Goal: Task Accomplishment & Management: Manage account settings

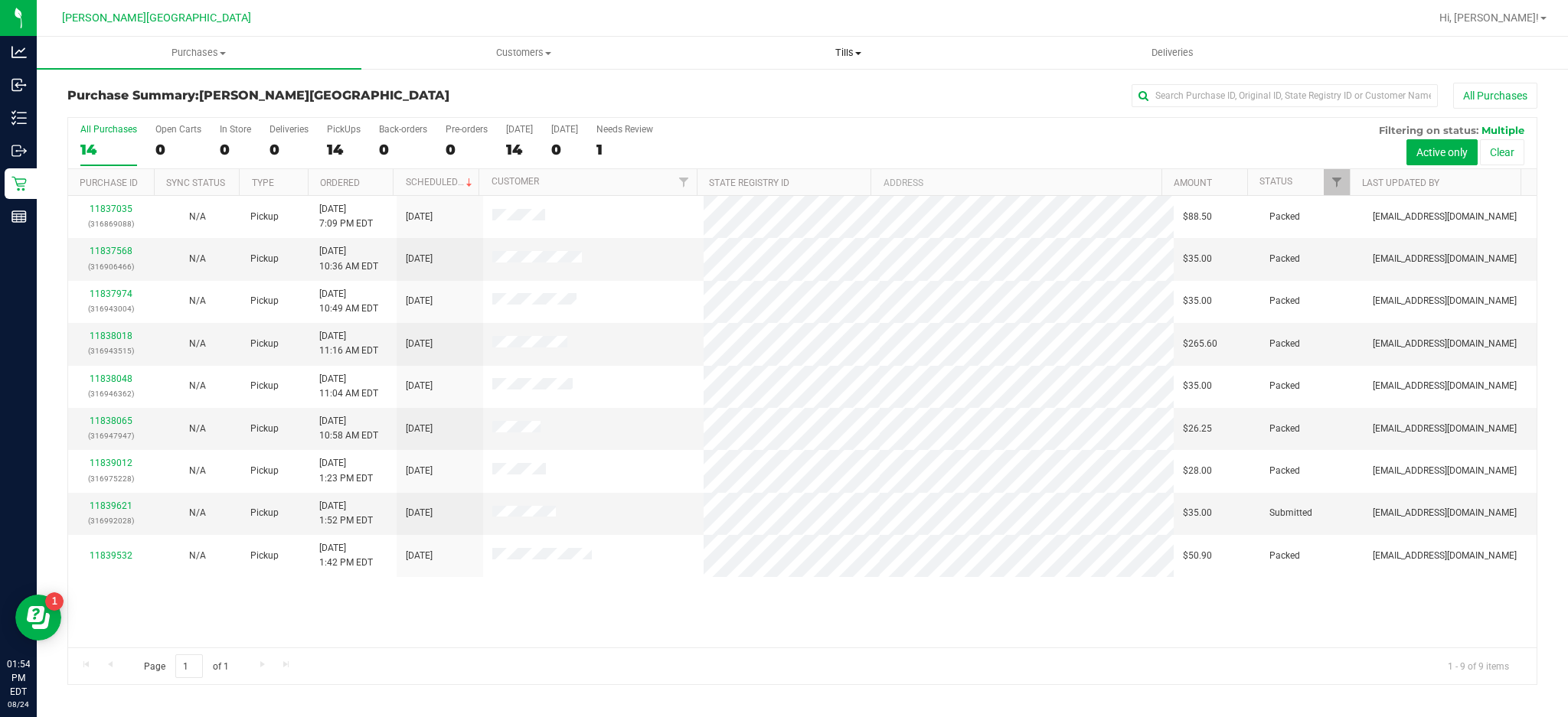
click at [842, 56] on span "Tills" at bounding box center [849, 53] width 324 height 14
click at [743, 97] on span "Manage tills" at bounding box center [738, 92] width 103 height 13
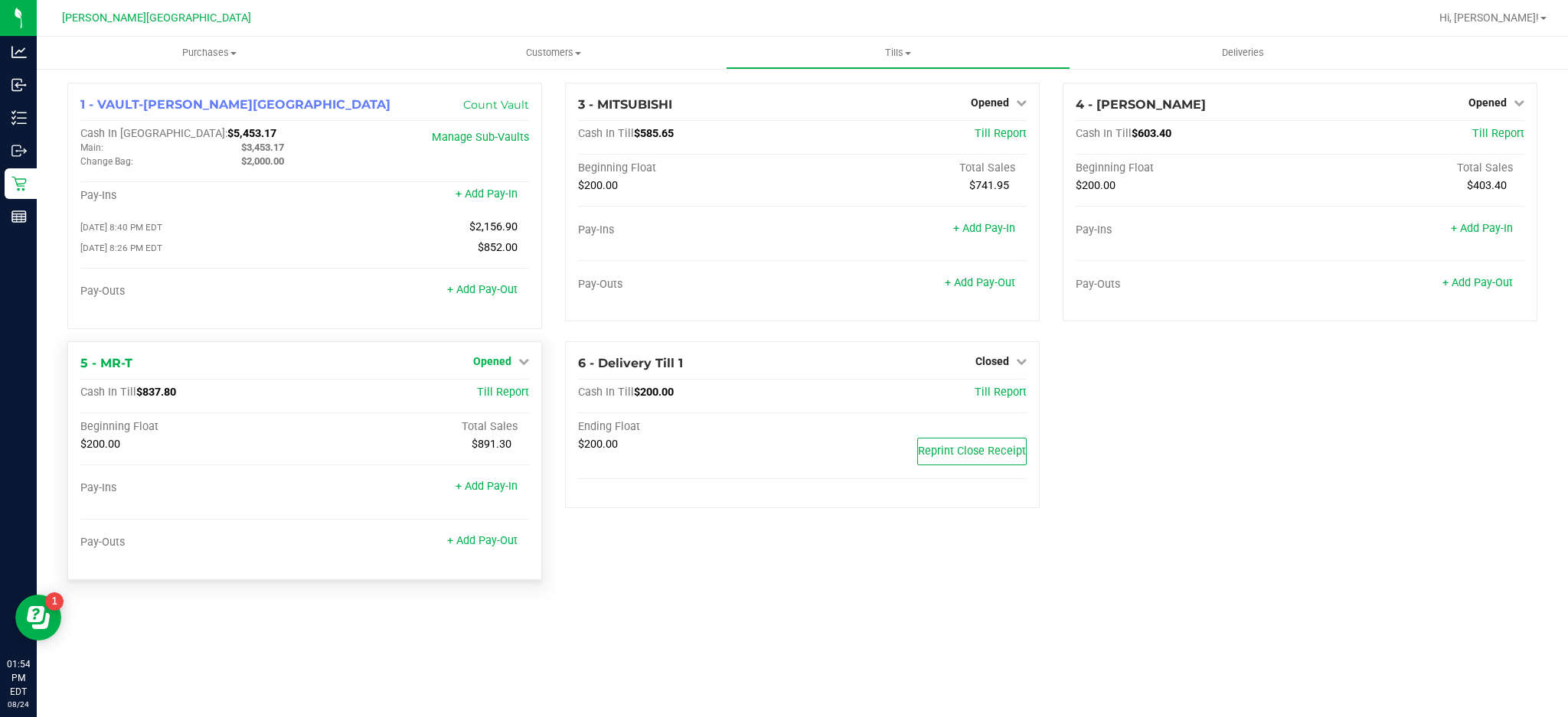
click at [510, 367] on span "Opened" at bounding box center [492, 361] width 38 height 13
click at [488, 398] on link "Close Till" at bounding box center [494, 393] width 41 height 13
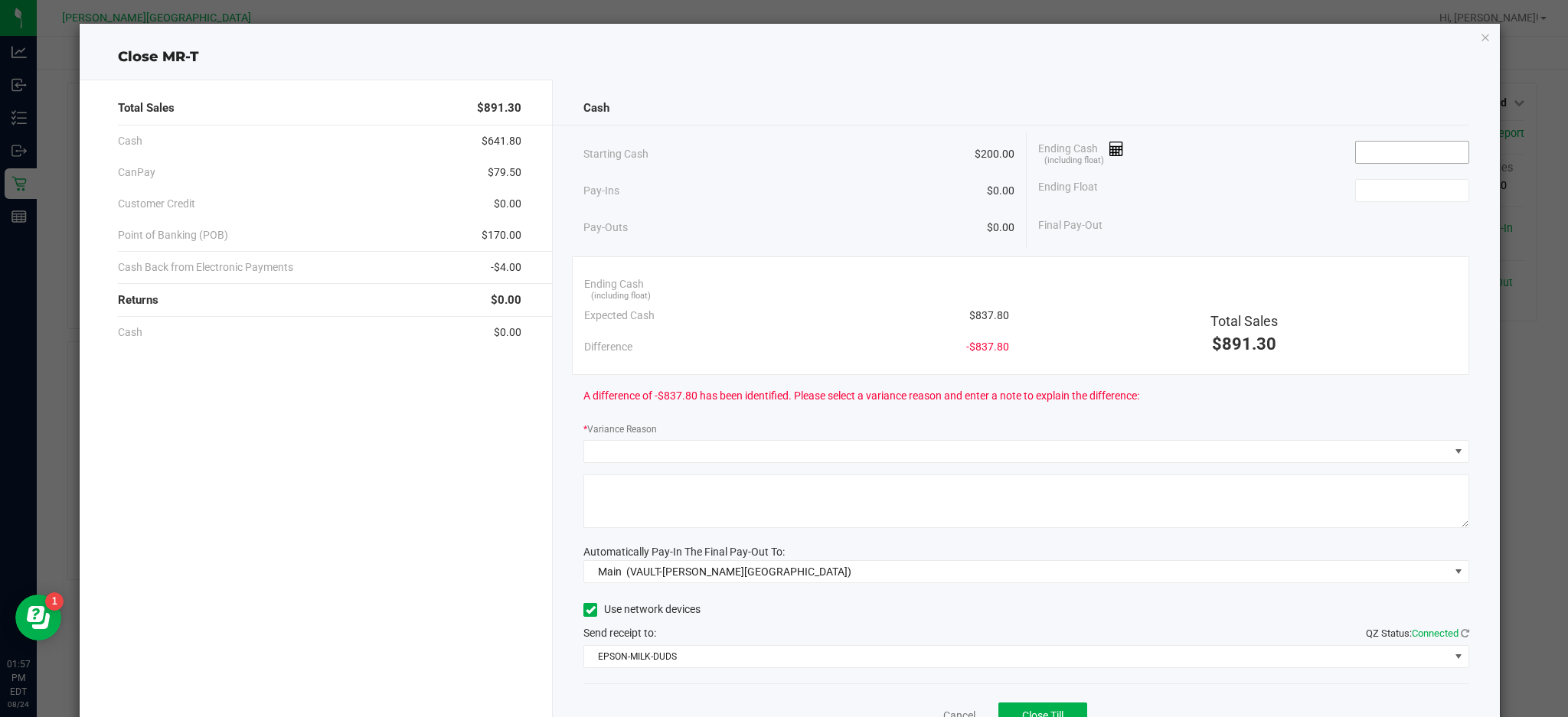
click at [1427, 141] on input at bounding box center [1411, 152] width 112 height 21
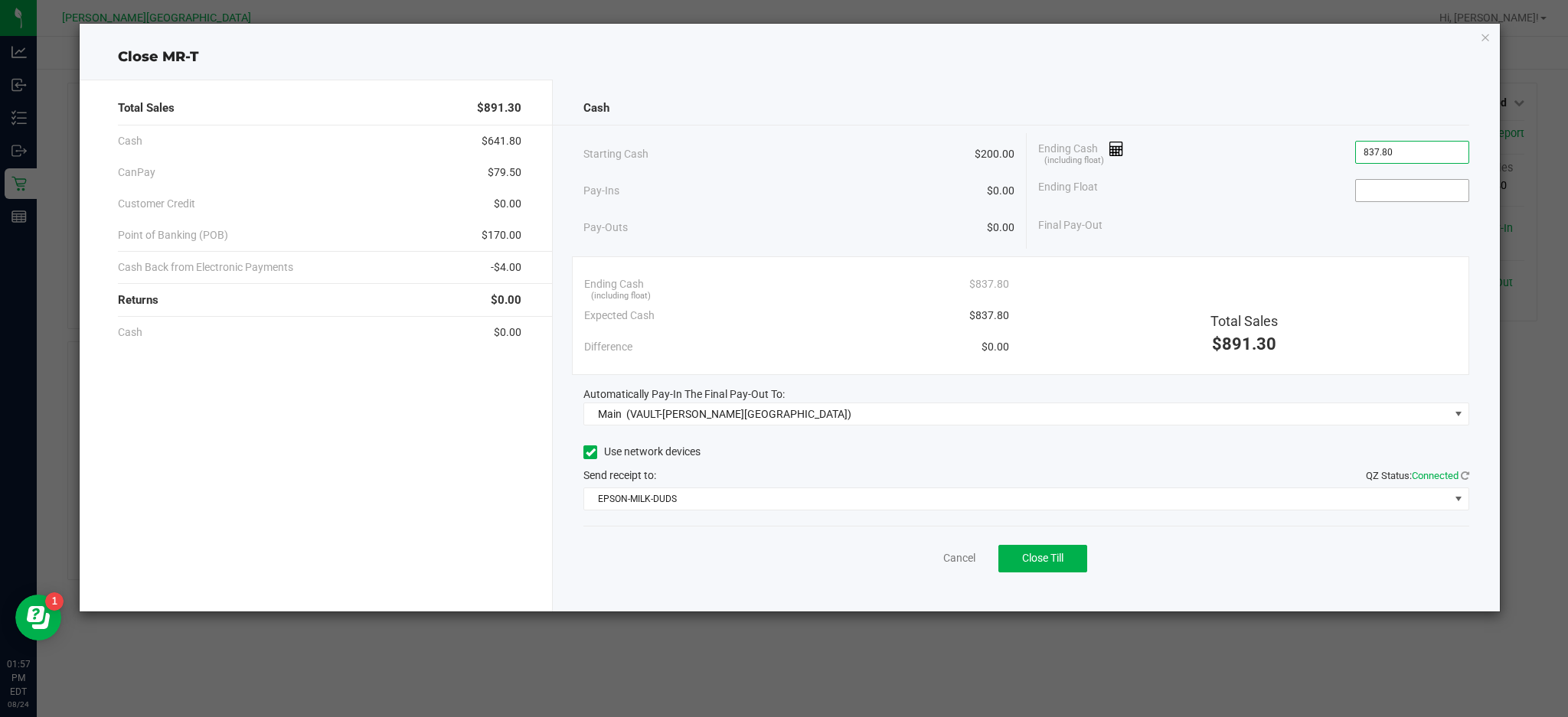
type input "$837.80"
click at [1409, 190] on input at bounding box center [1411, 191] width 112 height 21
type input "$200.00"
drag, startPoint x: 1345, startPoint y: 207, endPoint x: 1337, endPoint y: 209, distance: 8.2
click at [1345, 207] on div "Ending Float $200.00" at bounding box center [1253, 190] width 431 height 38
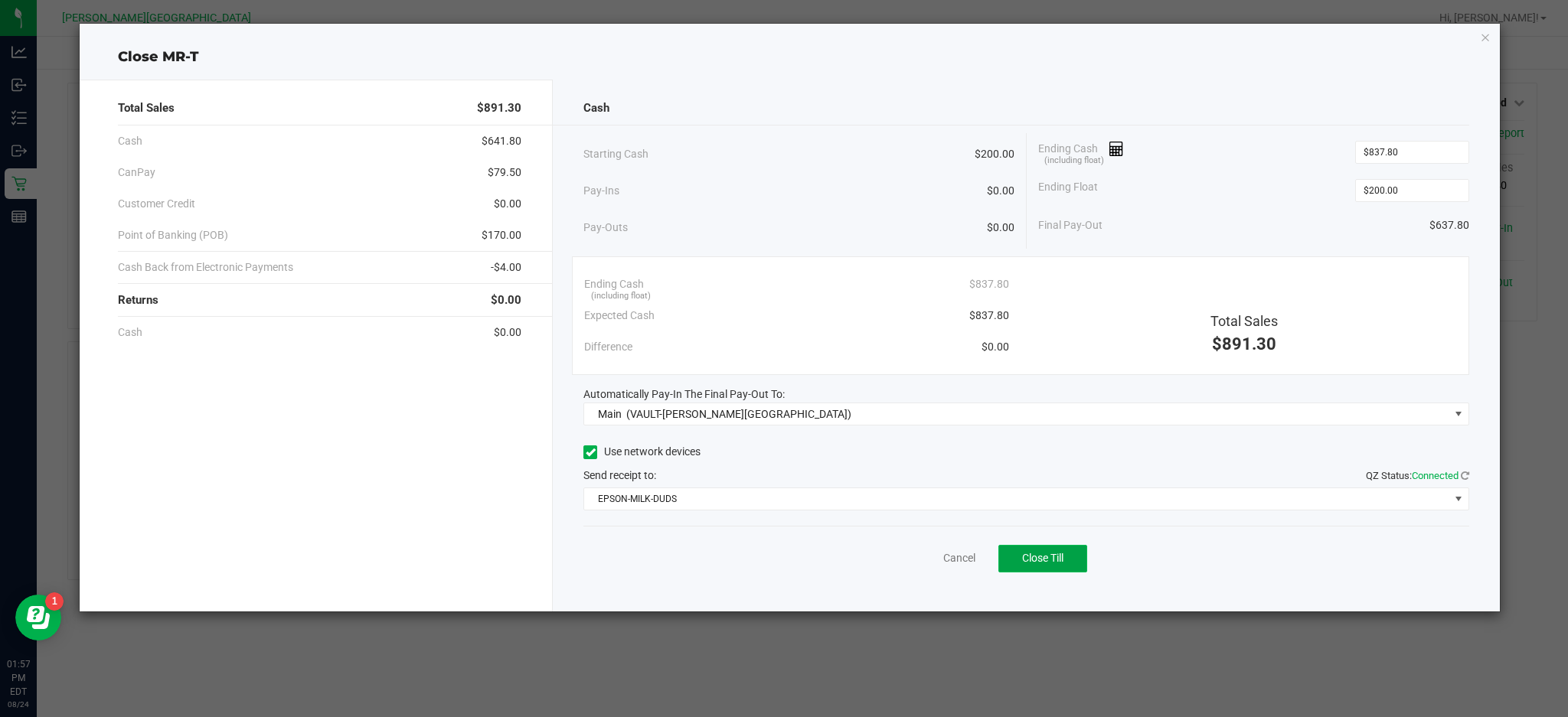
click at [1057, 552] on span "Close Till" at bounding box center [1043, 557] width 41 height 13
click at [912, 562] on link "Dismiss" at bounding box center [925, 558] width 37 height 16
